Goal: Navigation & Orientation: Find specific page/section

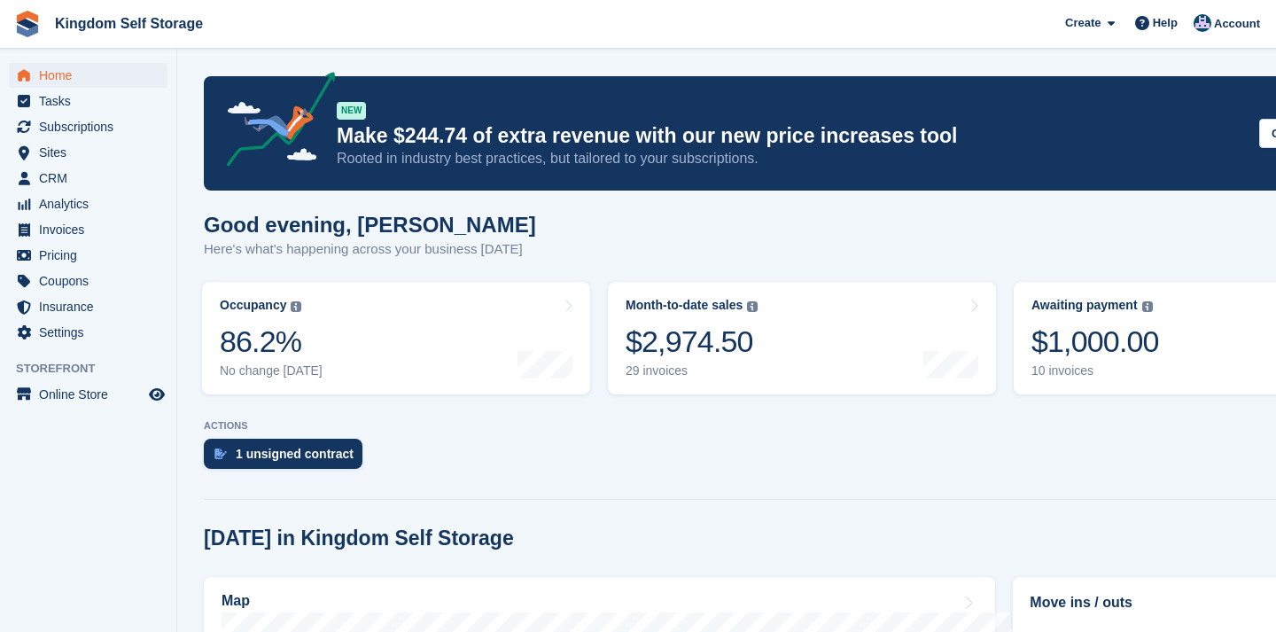
click at [59, 77] on span "Home" at bounding box center [92, 75] width 106 height 25
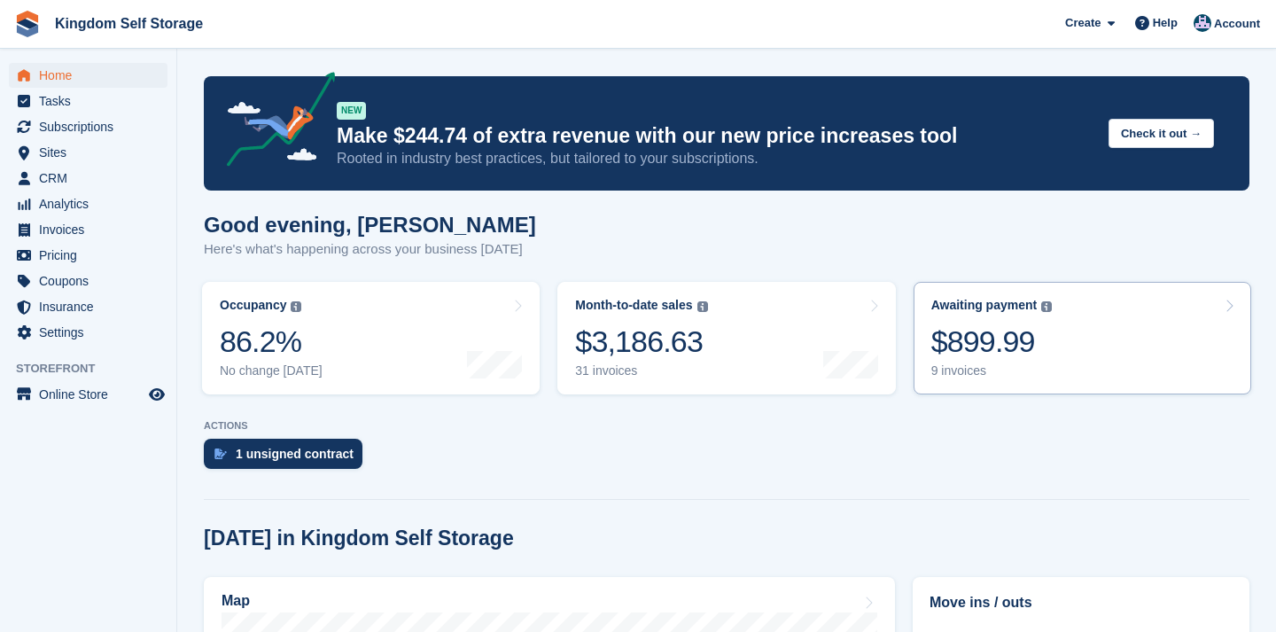
click at [1025, 359] on div "$899.99" at bounding box center [992, 342] width 121 height 36
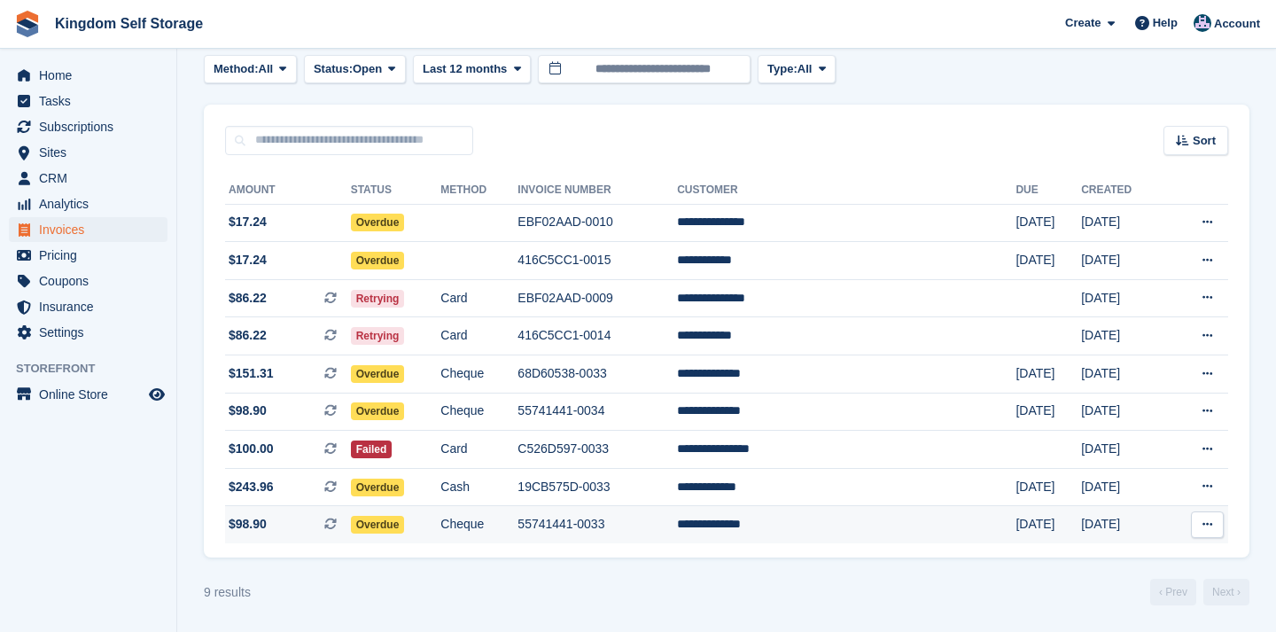
scroll to position [101, 0]
click at [59, 72] on span "Home" at bounding box center [92, 75] width 106 height 25
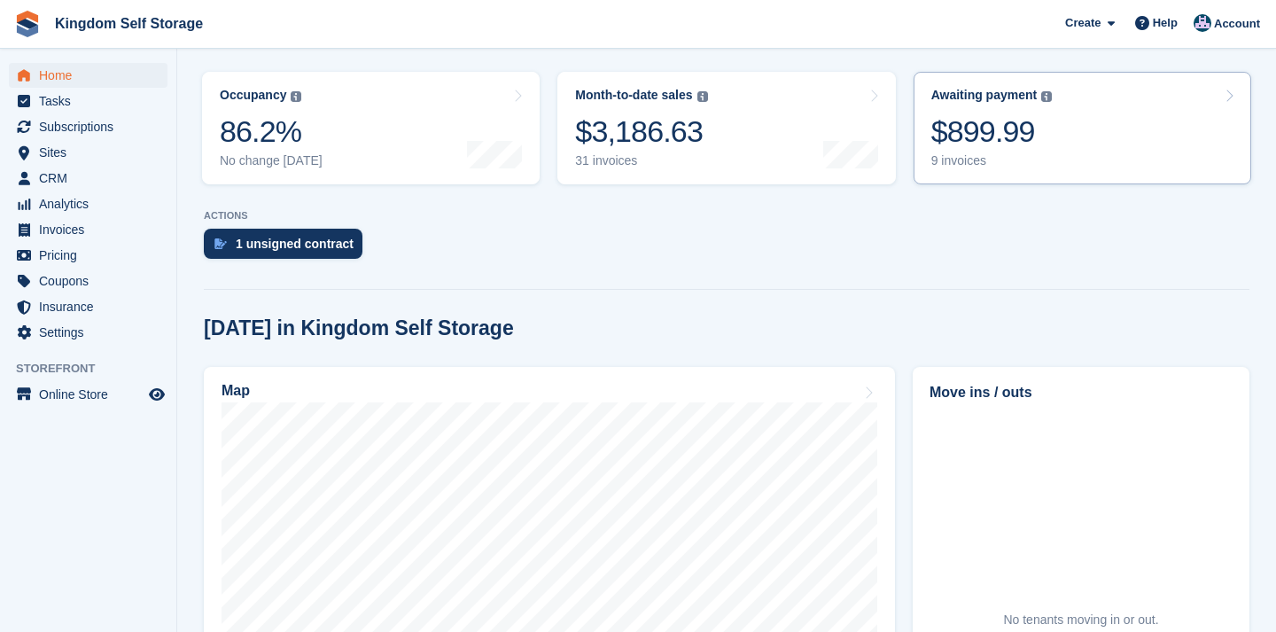
scroll to position [261, 0]
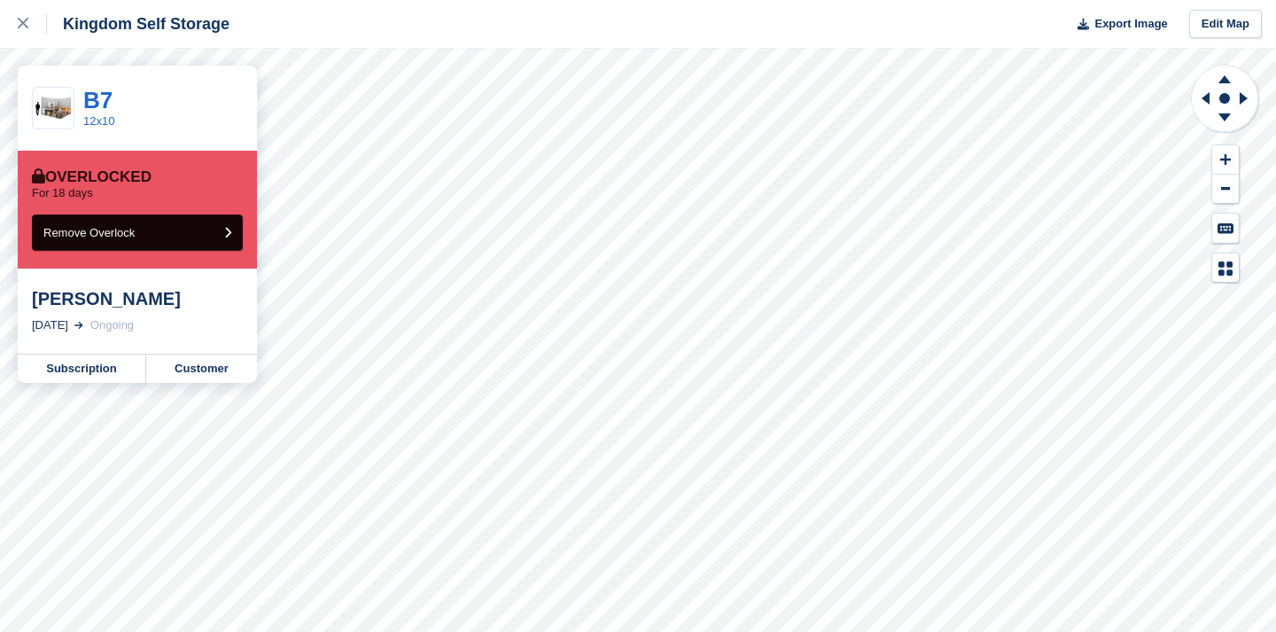
click at [149, 232] on button "Remove Overlock" at bounding box center [137, 233] width 211 height 36
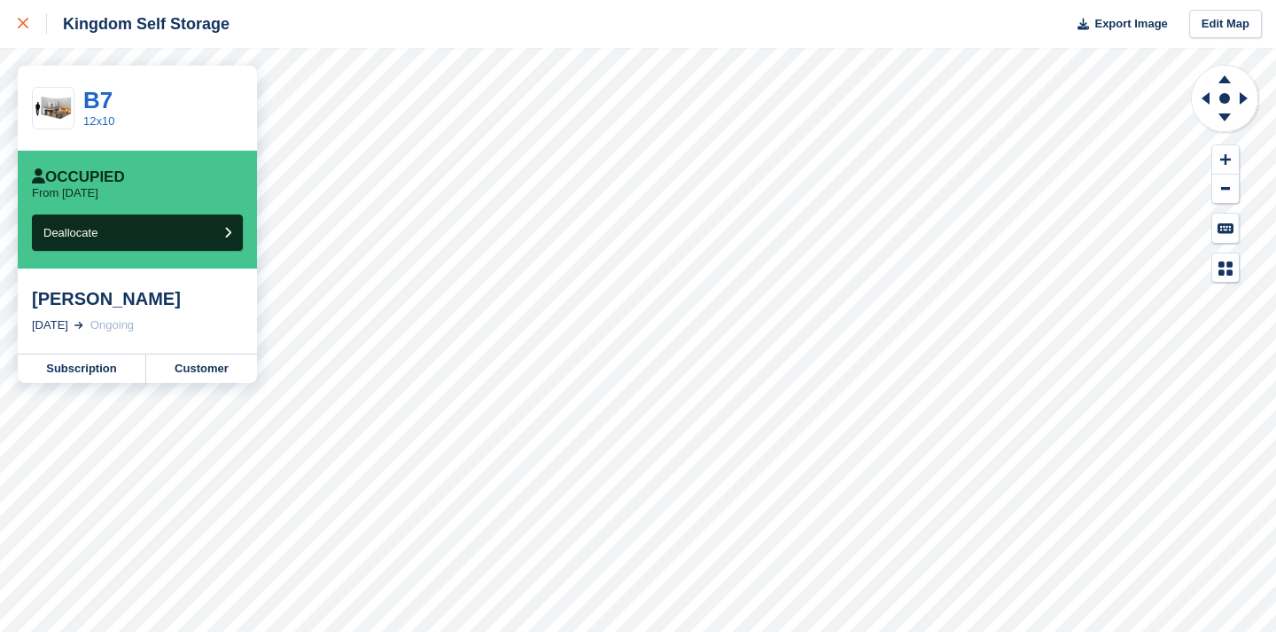
click at [24, 33] on div at bounding box center [32, 23] width 29 height 21
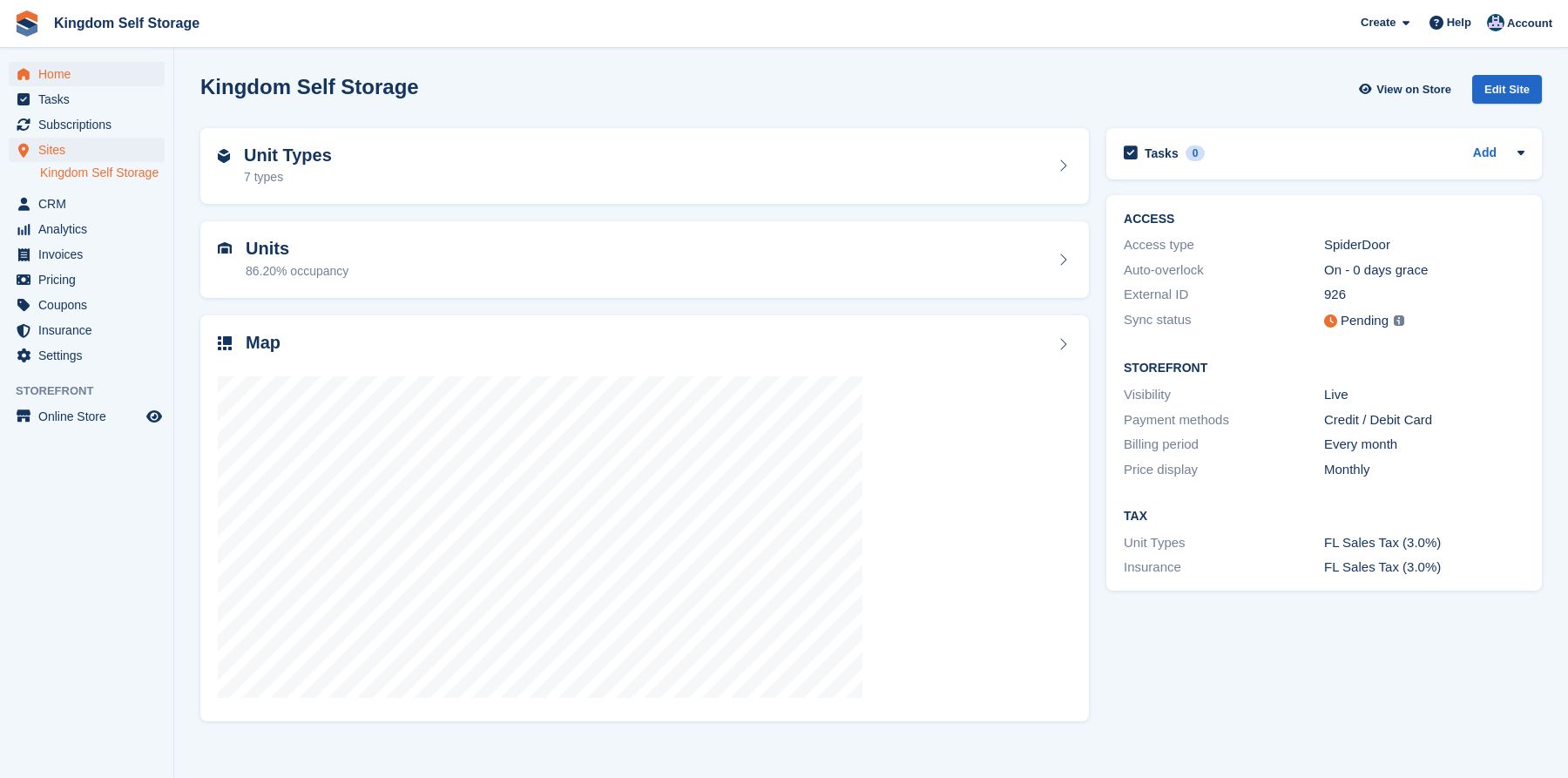
click at [50, 77] on span "Home" at bounding box center [90, 74] width 104 height 25
